Goal: Transaction & Acquisition: Purchase product/service

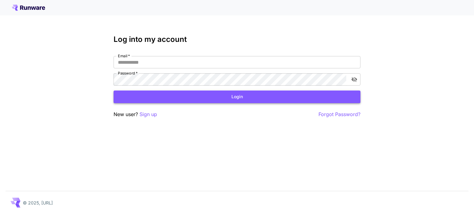
type input "**********"
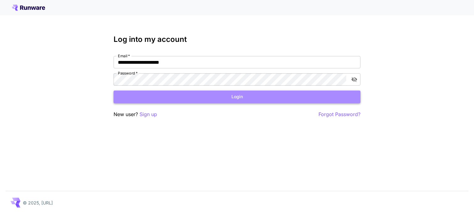
click at [217, 98] on button "Login" at bounding box center [237, 97] width 247 height 13
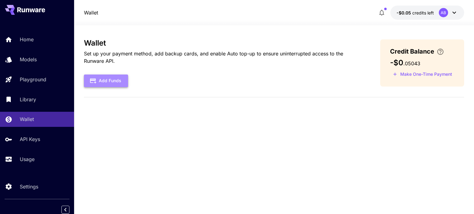
click at [116, 84] on button "Add Funds" at bounding box center [106, 81] width 44 height 13
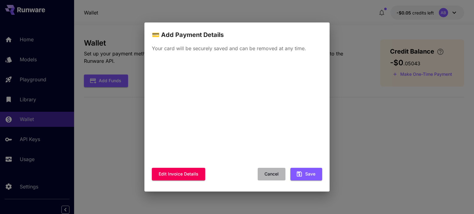
click at [277, 170] on button "Cancel" at bounding box center [272, 174] width 28 height 13
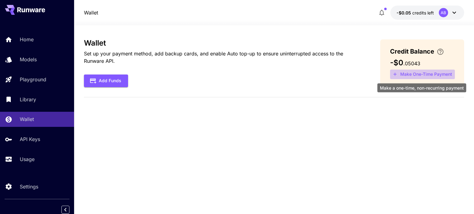
click at [424, 76] on button "Make One-Time Payment" at bounding box center [422, 75] width 65 height 10
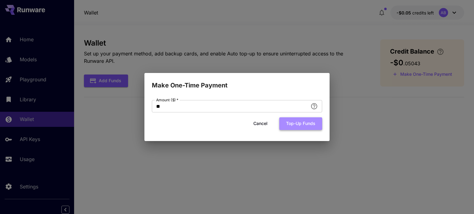
click at [297, 124] on button "Top-up funds" at bounding box center [300, 124] width 43 height 13
